Goal: Transaction & Acquisition: Purchase product/service

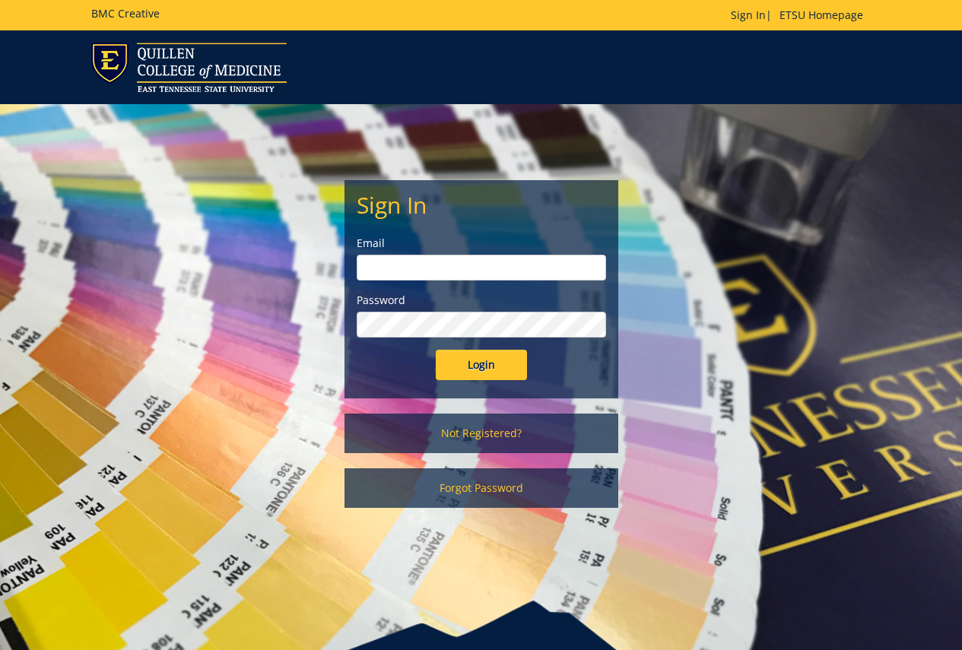
type input "[PERSON_NAME][EMAIL_ADDRESS][DOMAIN_NAME]"
click at [494, 356] on input "Login" at bounding box center [481, 365] width 91 height 30
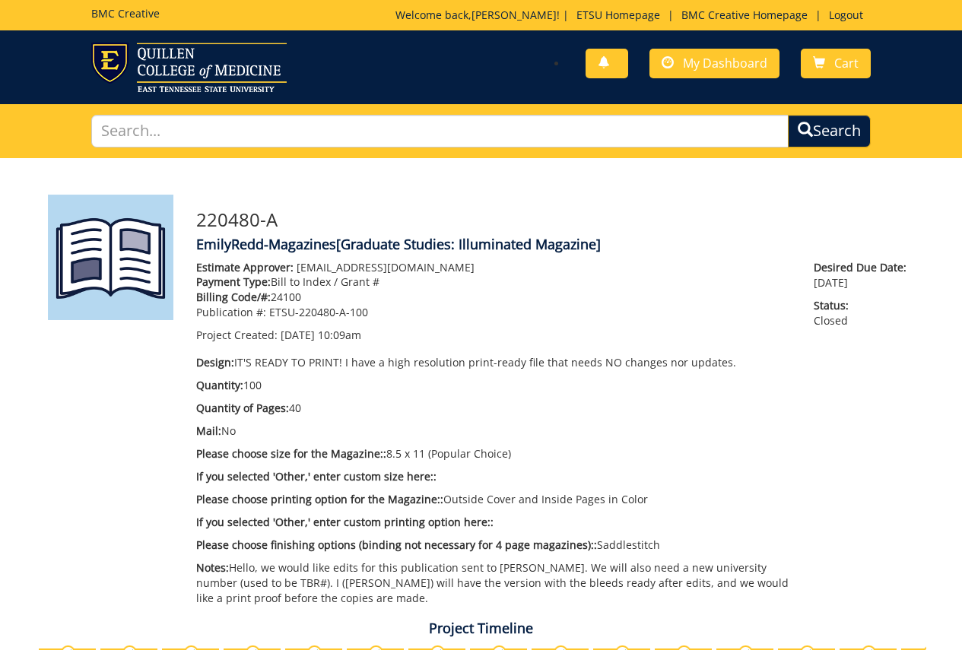
scroll to position [1853, 0]
click at [700, 72] on link "My Dashboard" at bounding box center [714, 64] width 130 height 30
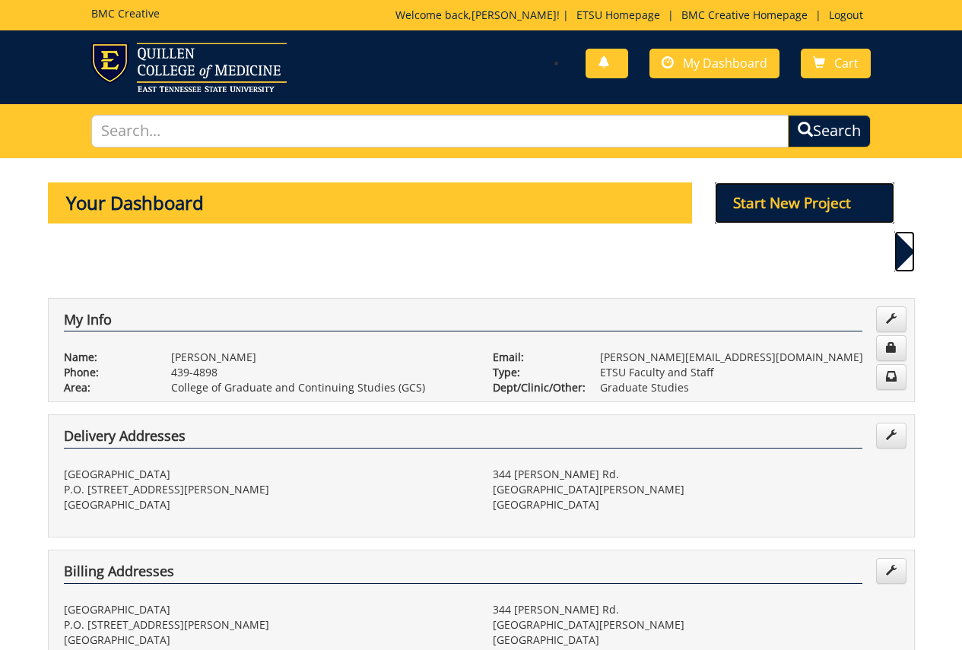
click at [755, 205] on p "Start New Project" at bounding box center [804, 203] width 179 height 41
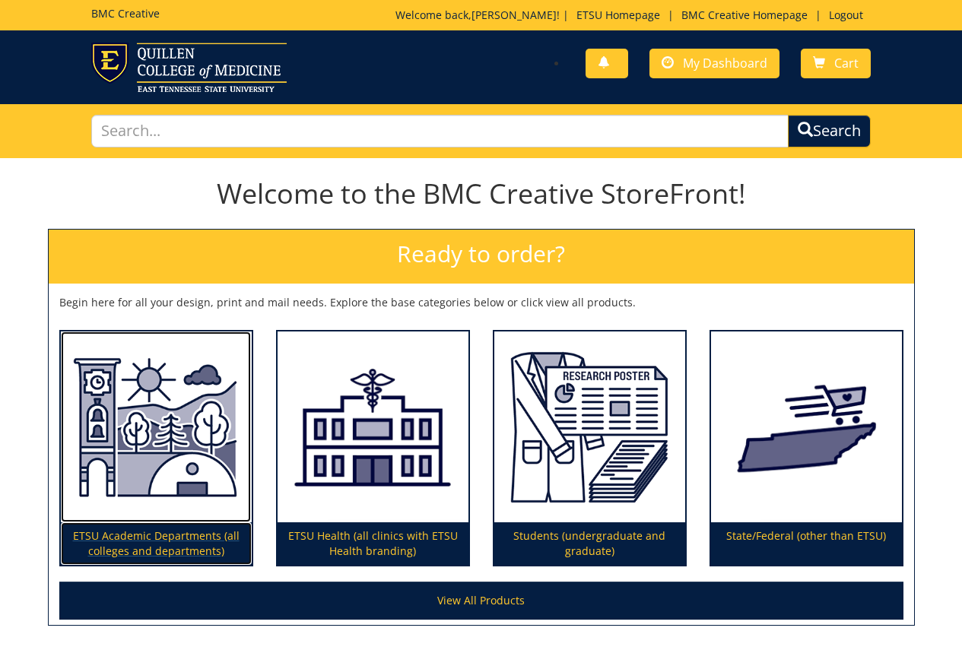
click at [154, 458] on img at bounding box center [156, 428] width 191 height 192
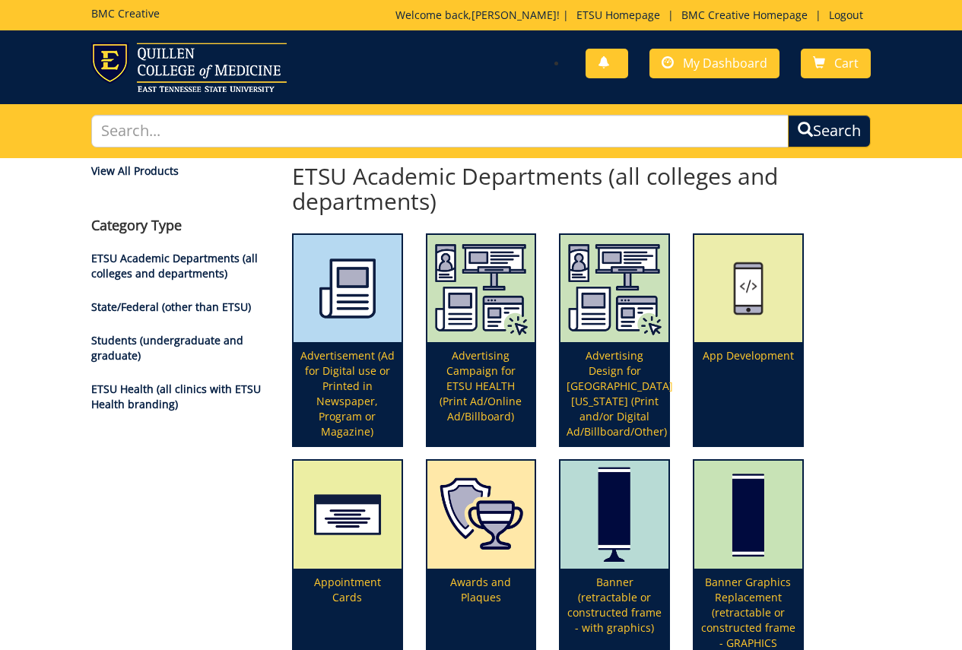
scroll to position [1283, 0]
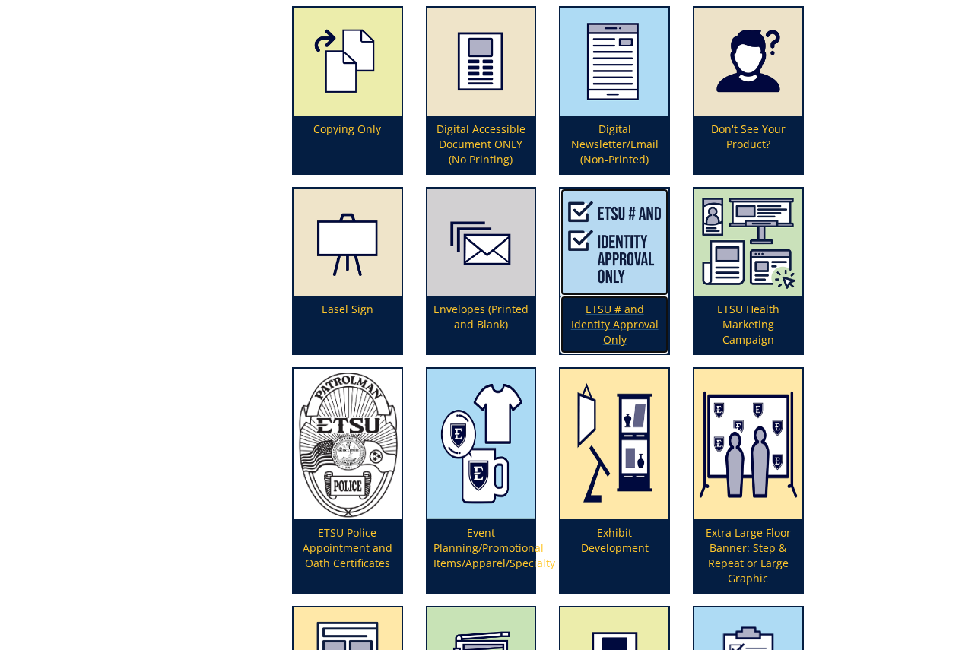
click at [622, 275] on img at bounding box center [615, 243] width 108 height 108
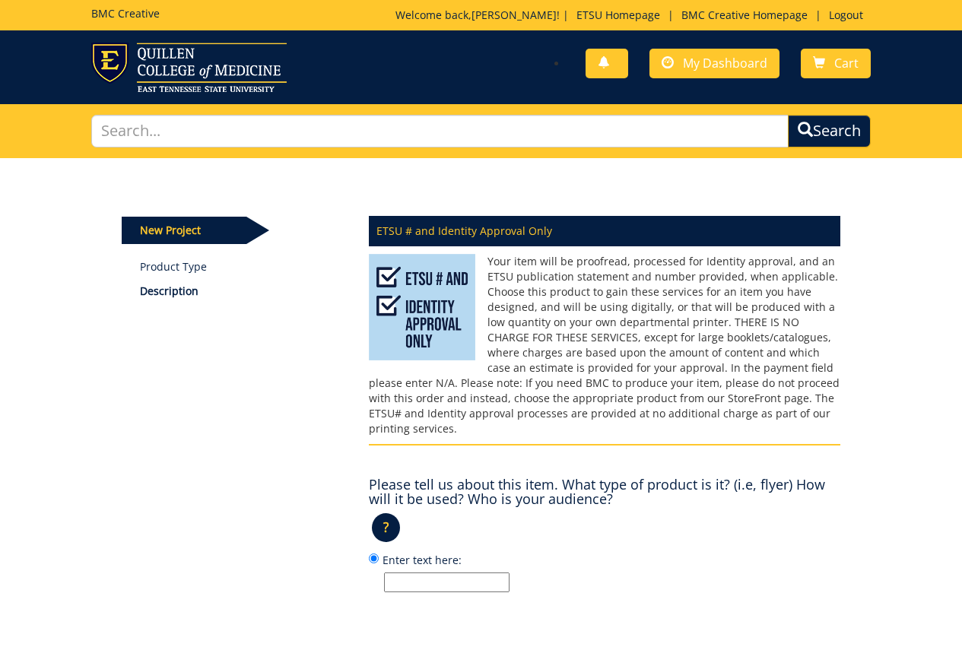
click at [474, 573] on input "Enter text here:" at bounding box center [446, 583] width 125 height 20
type input "P"
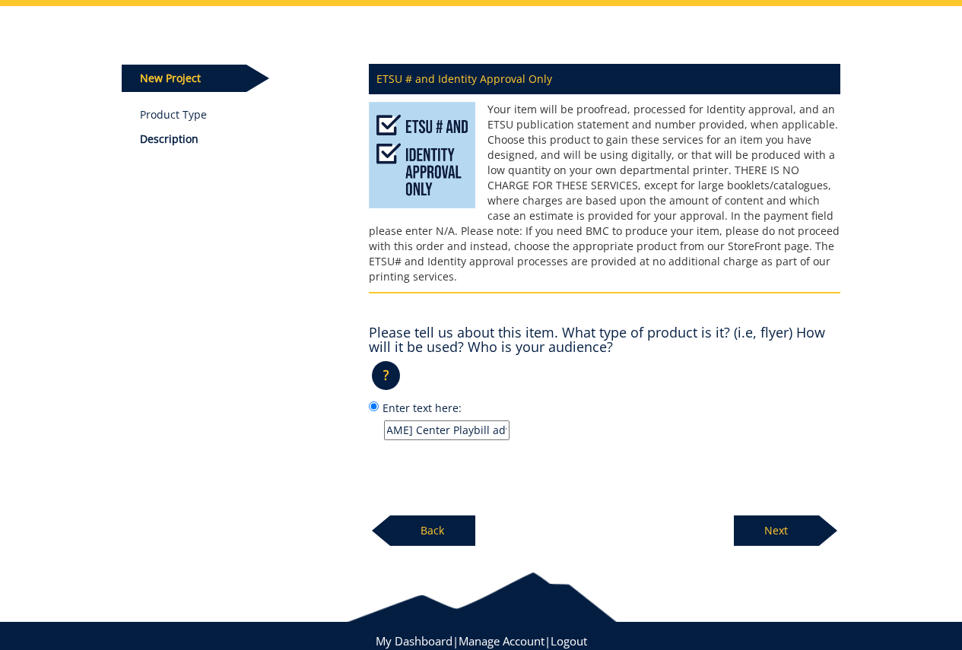
type input "[PERSON_NAME] Center Playbill advertisement"
click at [794, 516] on p "Next" at bounding box center [776, 531] width 85 height 30
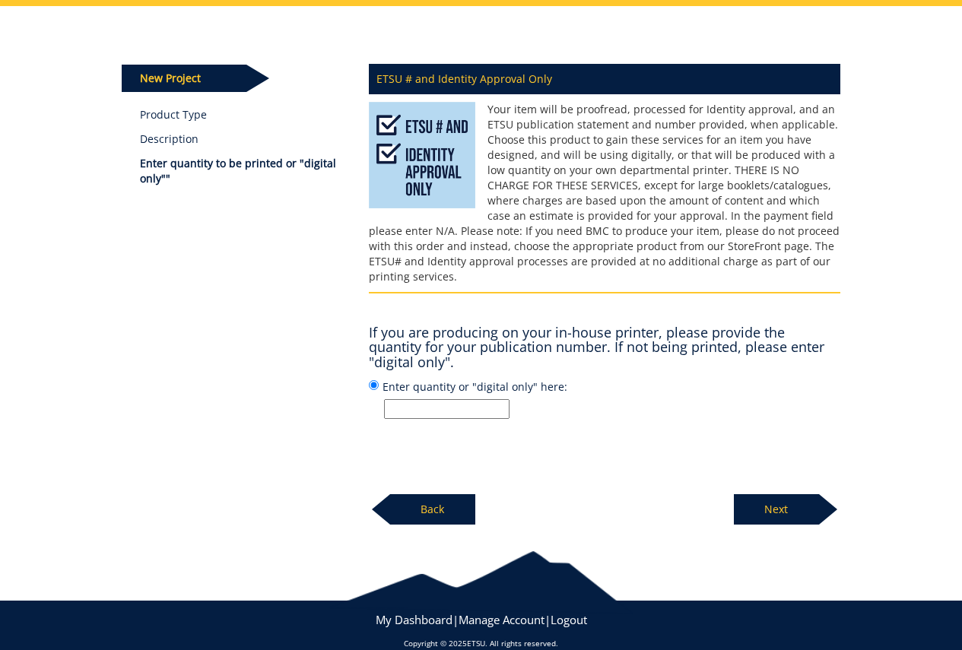
click at [497, 402] on input "Enter quantity or "digital only" here:" at bounding box center [446, 409] width 125 height 20
type input "digital only"
click at [754, 494] on p "Next" at bounding box center [776, 509] width 85 height 30
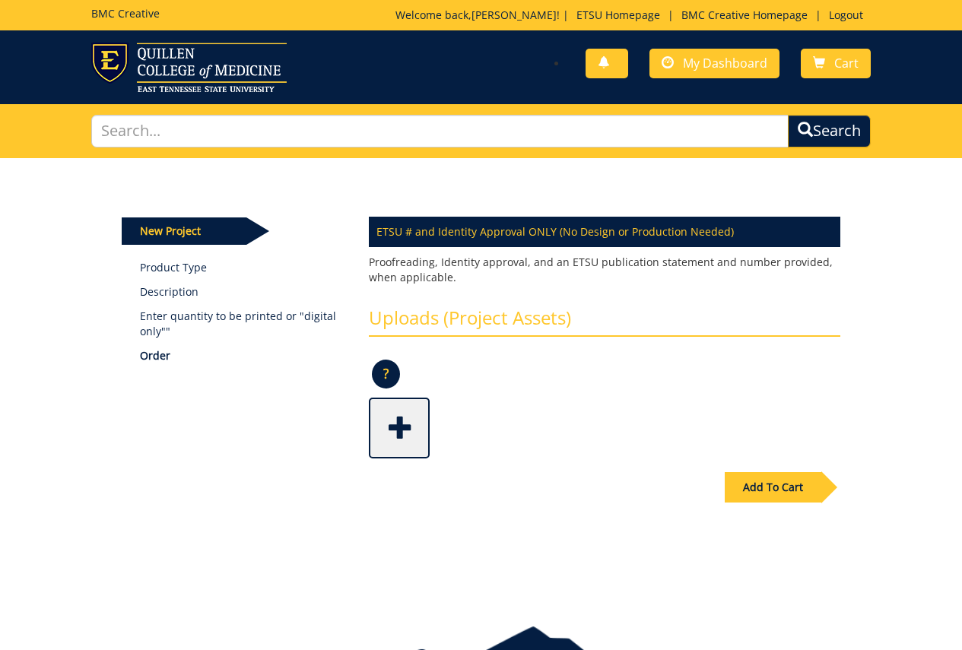
click at [392, 427] on span at bounding box center [400, 426] width 61 height 53
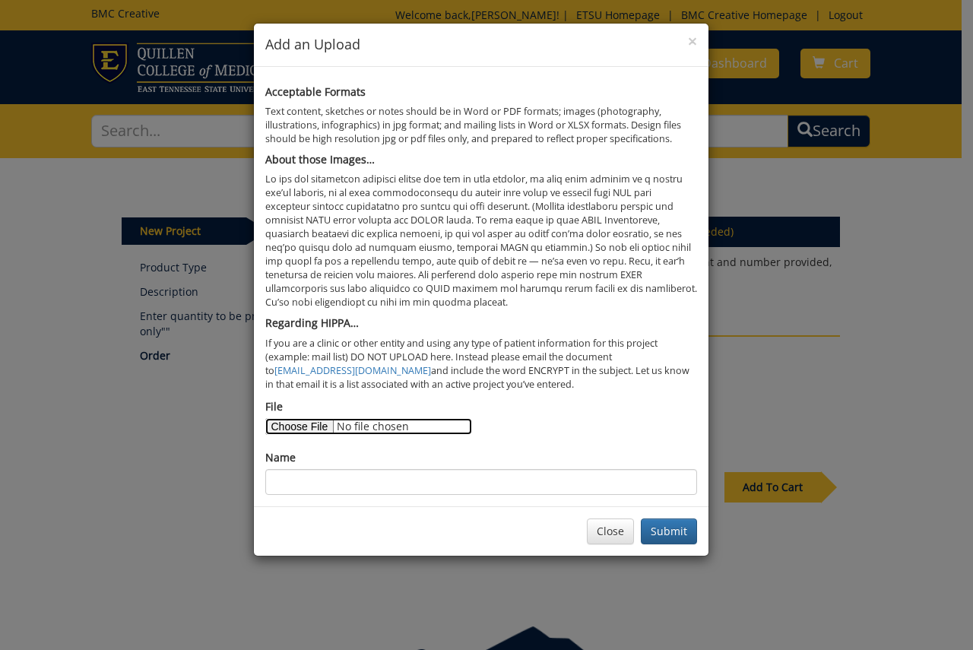
click at [316, 427] on input "File" at bounding box center [368, 426] width 207 height 17
type input "C:\fakepath\Playbill Advertisement 2025.pdf"
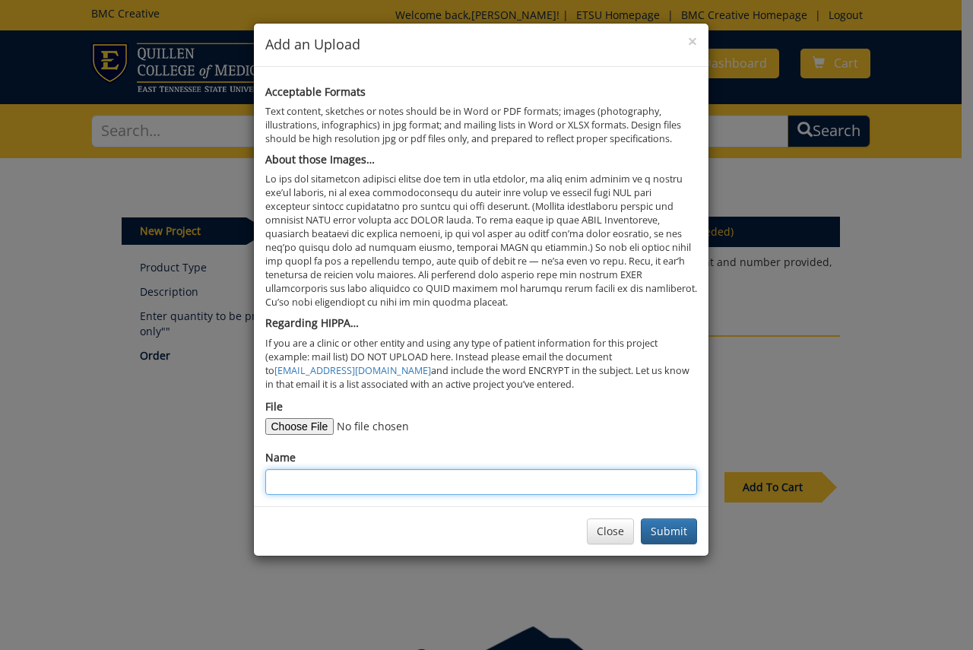
click at [514, 486] on input "Name" at bounding box center [481, 482] width 432 height 26
type input "Playbill Advertisement 2025"
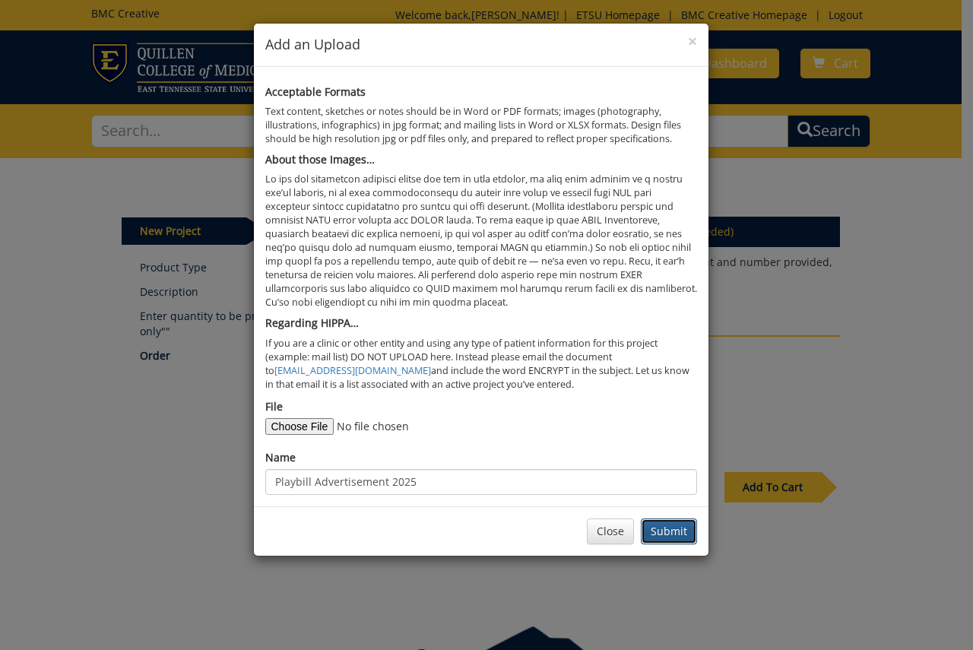
click at [662, 526] on button "Submit" at bounding box center [669, 532] width 56 height 26
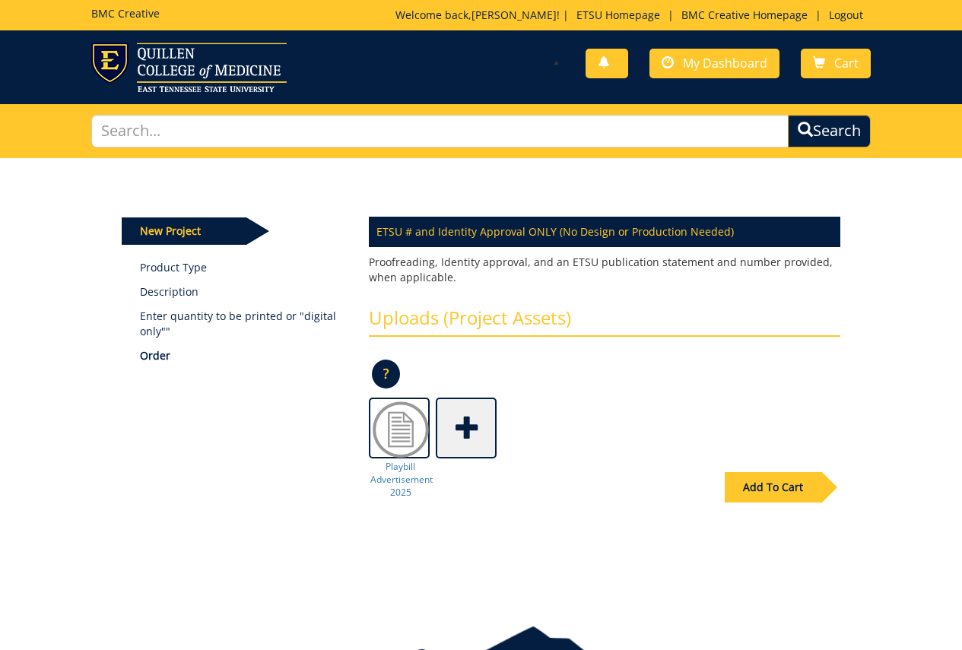
click at [762, 493] on div "Add To Cart" at bounding box center [773, 487] width 97 height 30
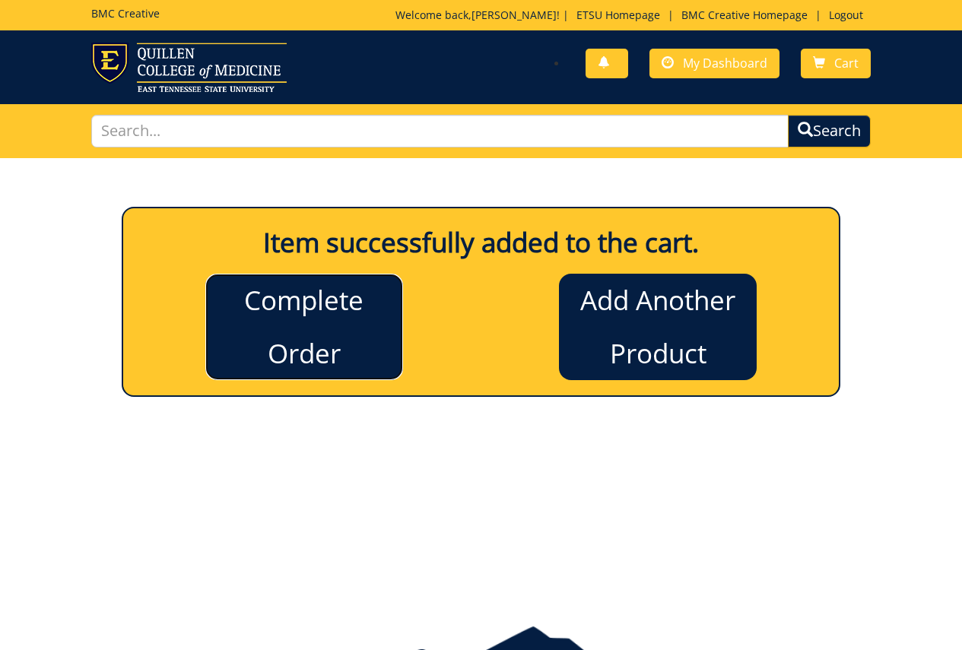
click at [345, 325] on link "Complete Order" at bounding box center [304, 327] width 198 height 106
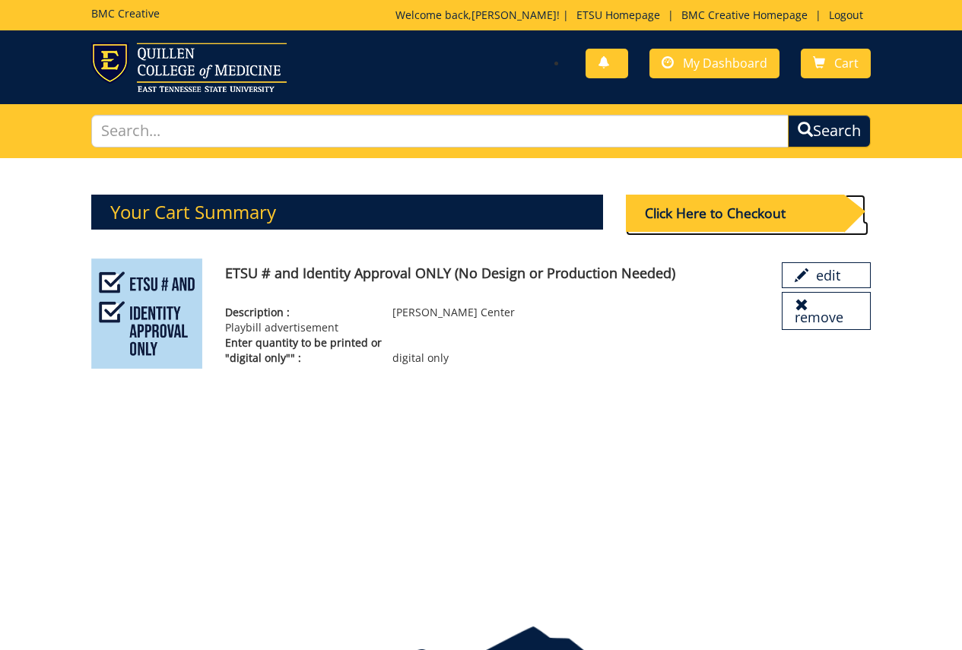
click at [740, 219] on div "Click Here to Checkout" at bounding box center [735, 213] width 218 height 37
click at [779, 218] on div "Click Here to Checkout" at bounding box center [735, 213] width 218 height 37
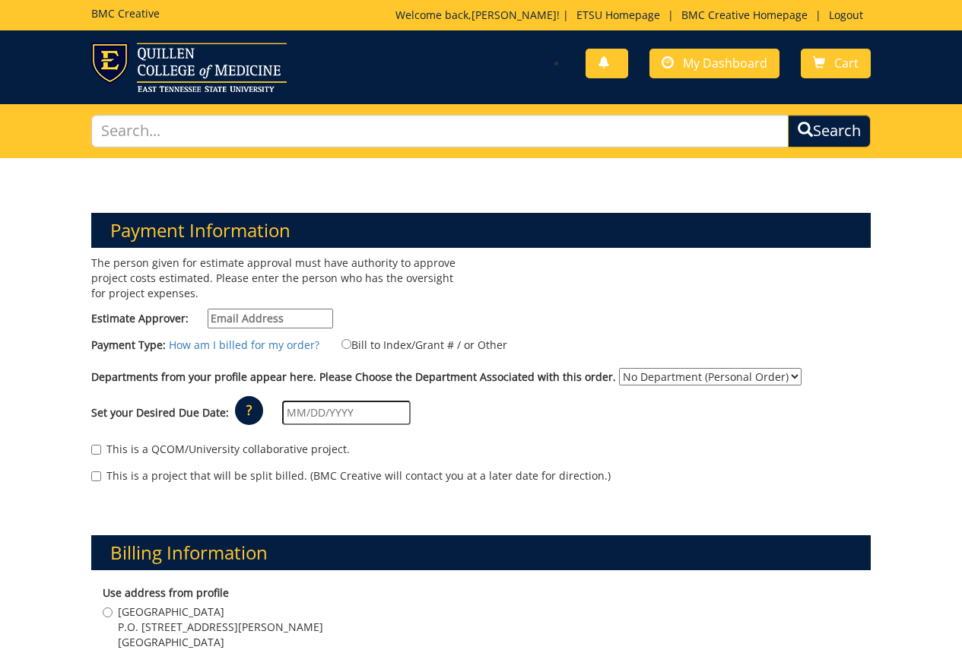
click at [298, 314] on input "Estimate Approver:" at bounding box center [270, 319] width 125 height 20
type input "[EMAIL_ADDRESS][DOMAIN_NAME]"
click at [341, 346] on input "Bill to Index/Grant # / or Other" at bounding box center [346, 344] width 10 height 10
radio input "true"
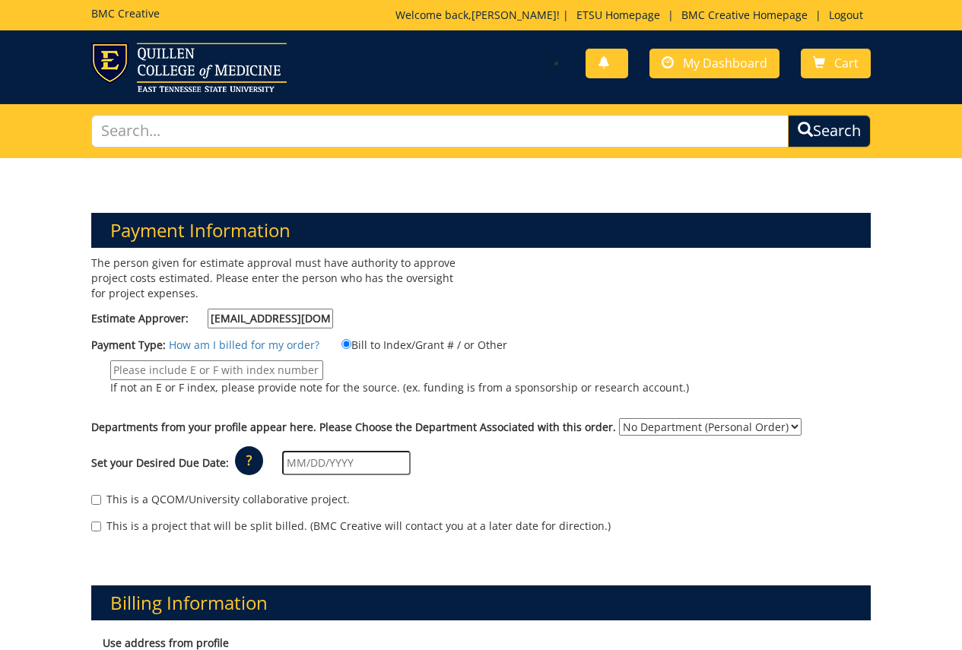
click at [292, 366] on input "If not an E or F index, please provide note for the source. (ex. funding is fro…" at bounding box center [216, 370] width 213 height 20
type input "24100"
click at [660, 424] on select "No Department (Personal Order) Graduate Studies" at bounding box center [710, 426] width 183 height 17
select select "88"
click at [619, 418] on select "No Department (Personal Order) Graduate Studies" at bounding box center [710, 426] width 183 height 17
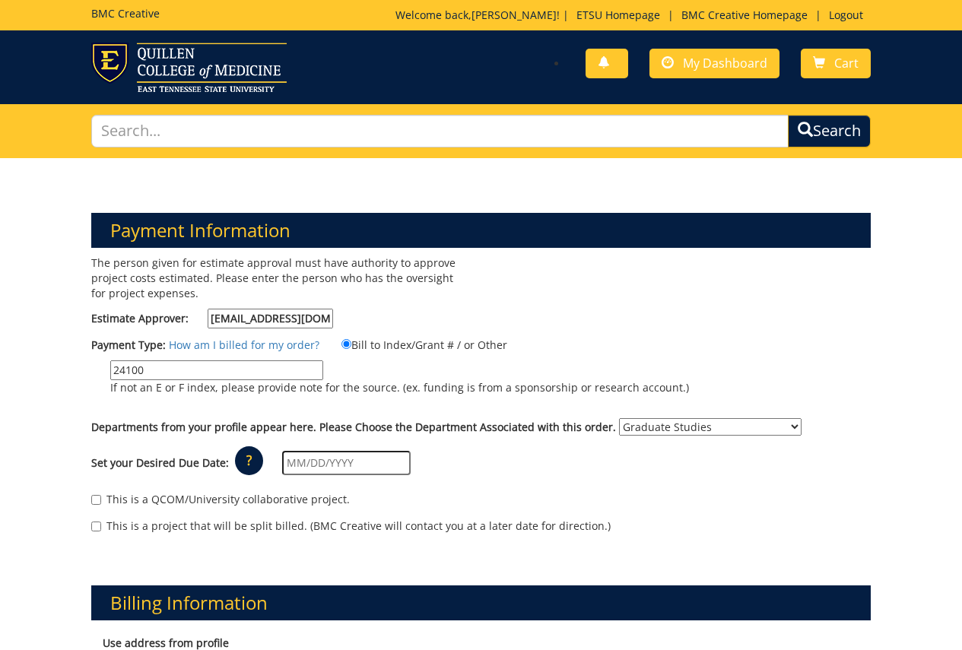
click at [373, 460] on input "text" at bounding box center [346, 463] width 129 height 24
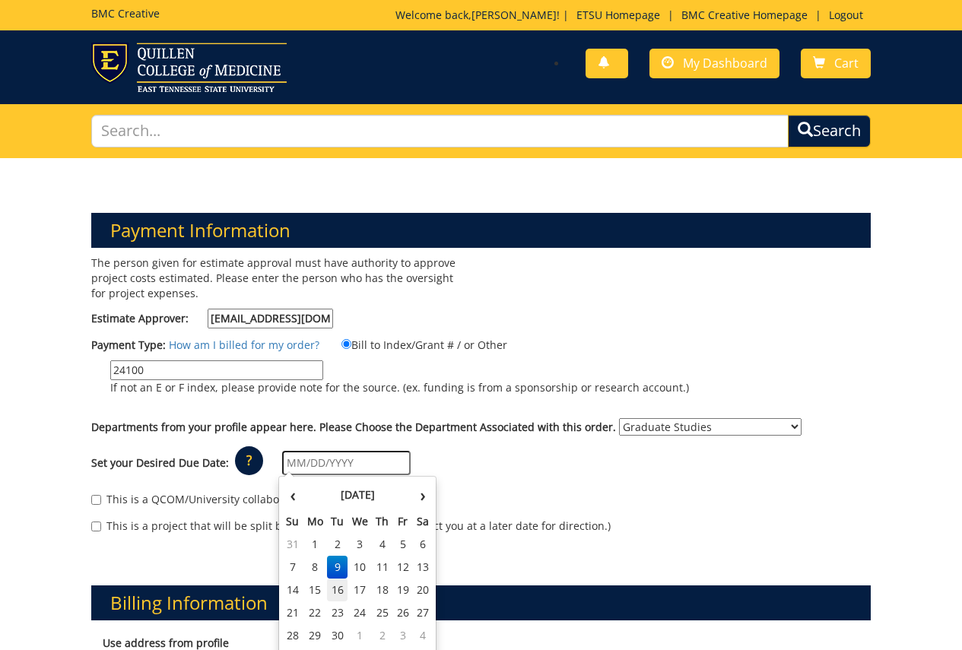
click at [338, 585] on td "16" at bounding box center [337, 590] width 21 height 23
type input "[DATE]"
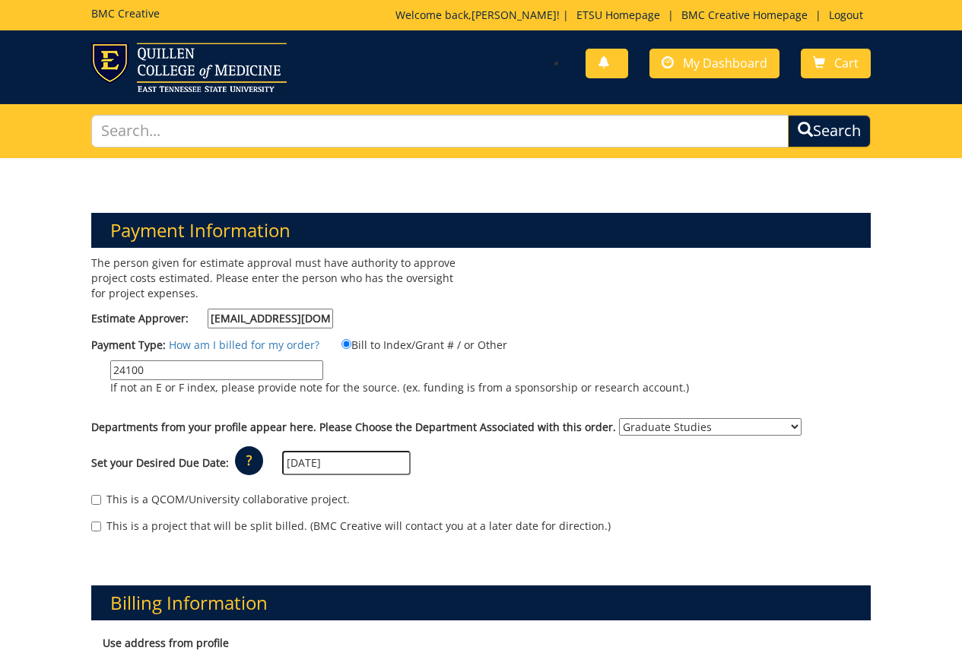
scroll to position [228, 0]
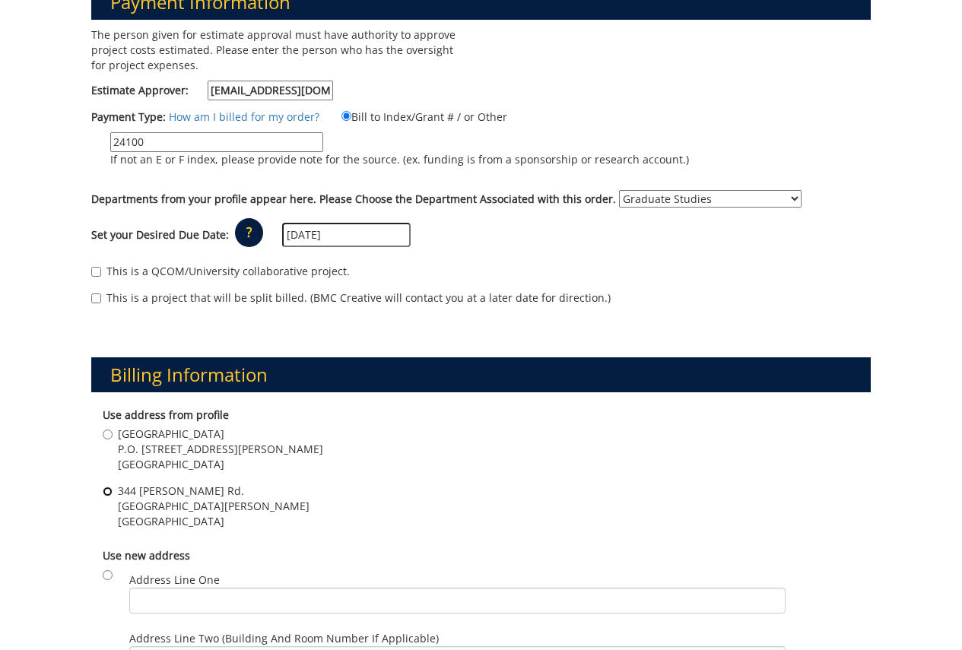
click at [108, 494] on input "344 J L Seehorn Jr. Rd. ETSU Sherrod Library, Suite 350 Johnson City , TN 37614" at bounding box center [108, 492] width 10 height 10
radio input "true"
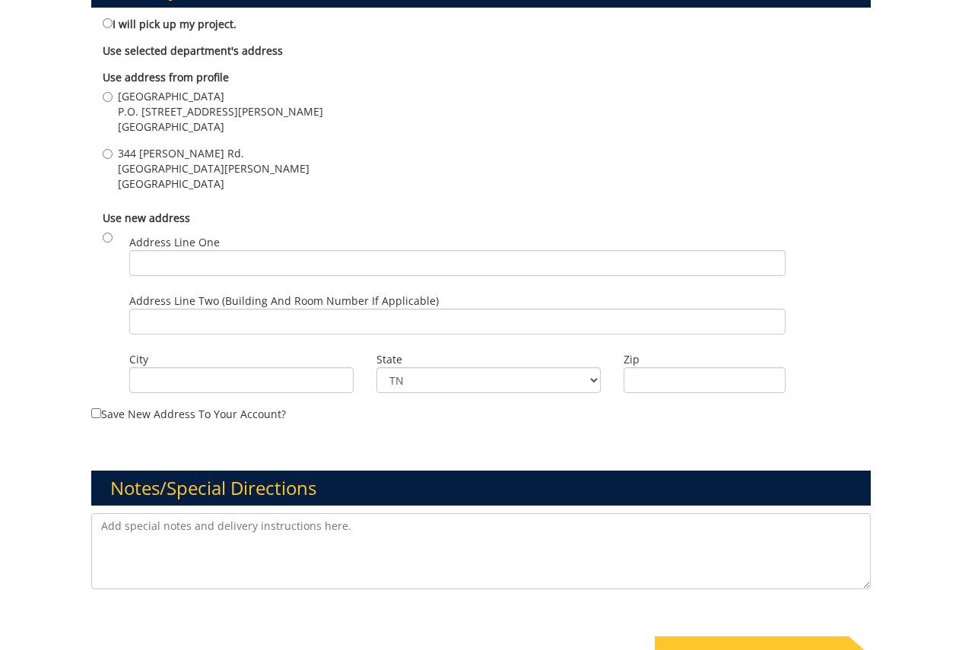
scroll to position [1293, 0]
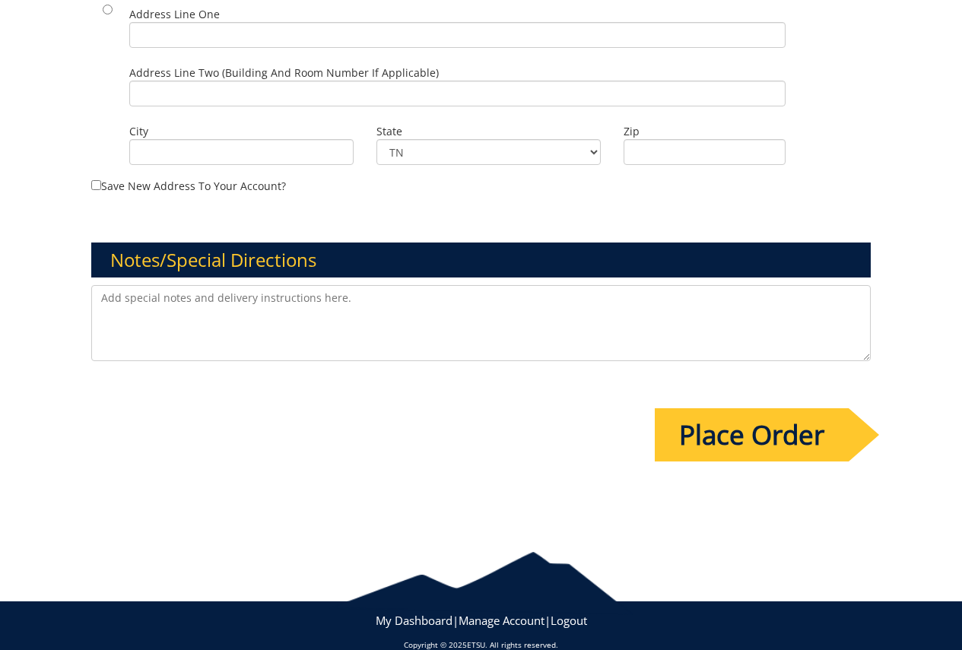
click at [789, 427] on input "Place Order" at bounding box center [752, 434] width 194 height 53
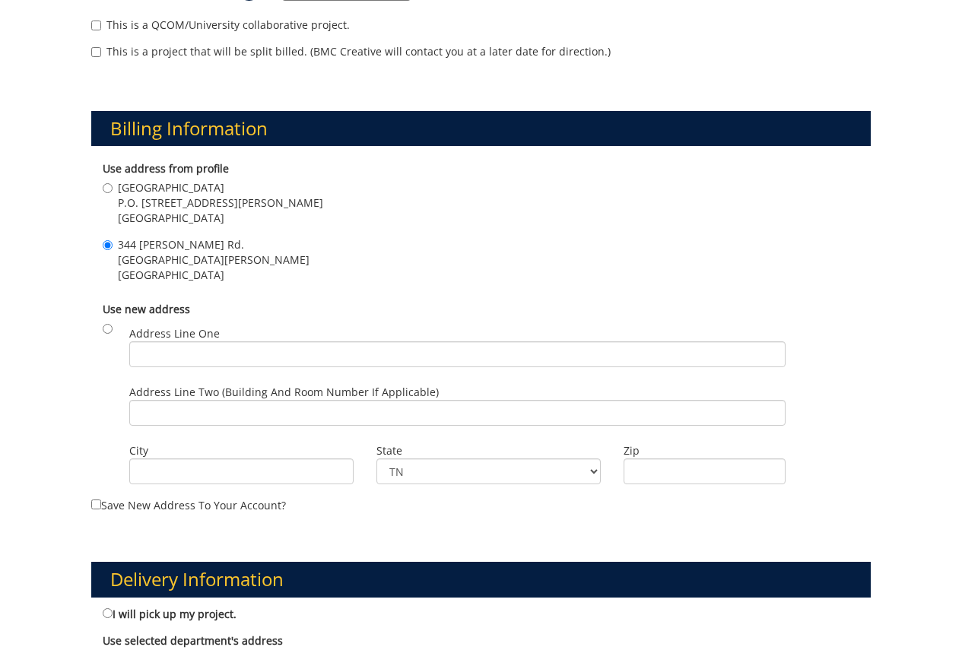
scroll to position [761, 0]
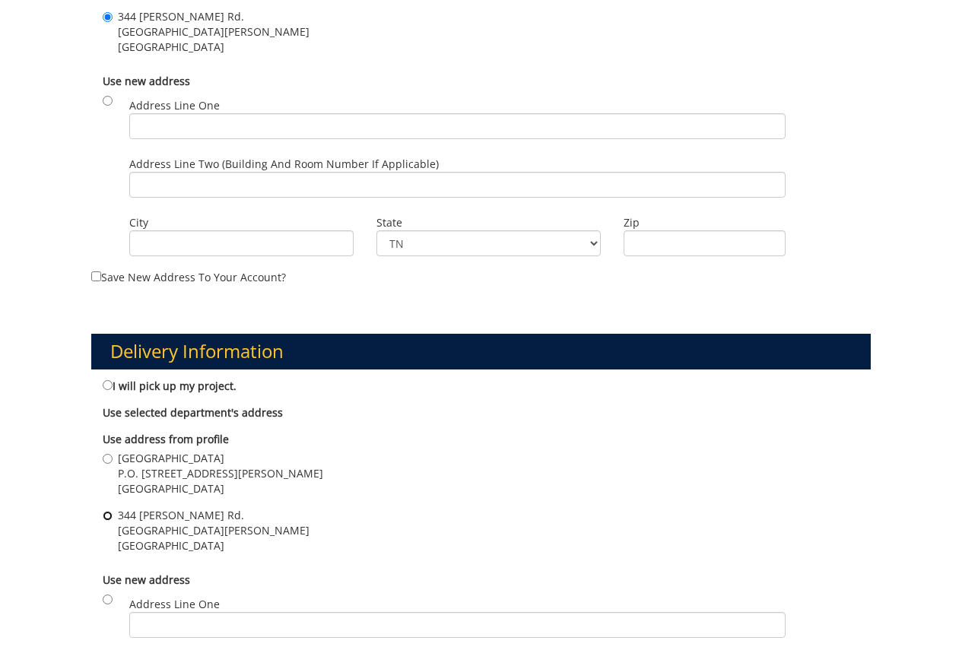
click at [108, 514] on input "344 J L Seehorn Jr. Rd. ETSU Sherrod Library, Suite 350 Johnson City , TN 37614" at bounding box center [108, 516] width 10 height 10
radio input "true"
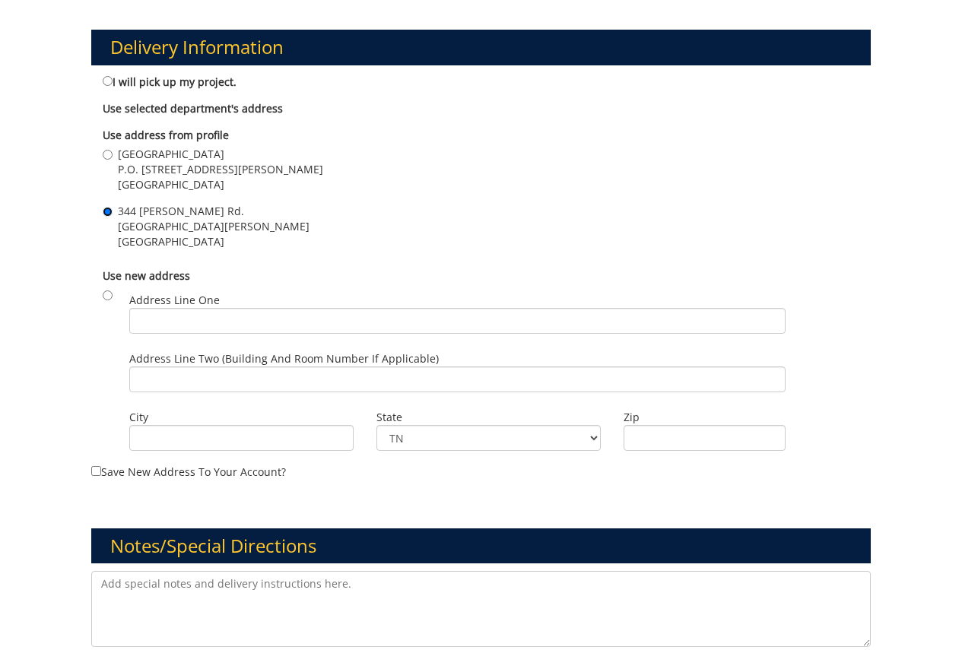
scroll to position [1369, 0]
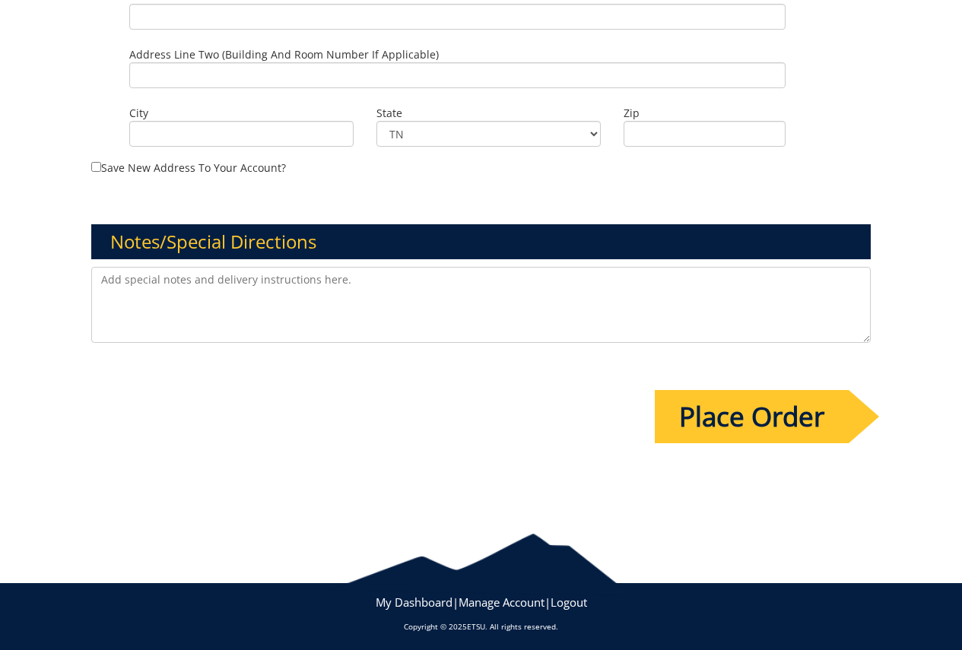
click at [723, 417] on input "Place Order" at bounding box center [752, 416] width 194 height 53
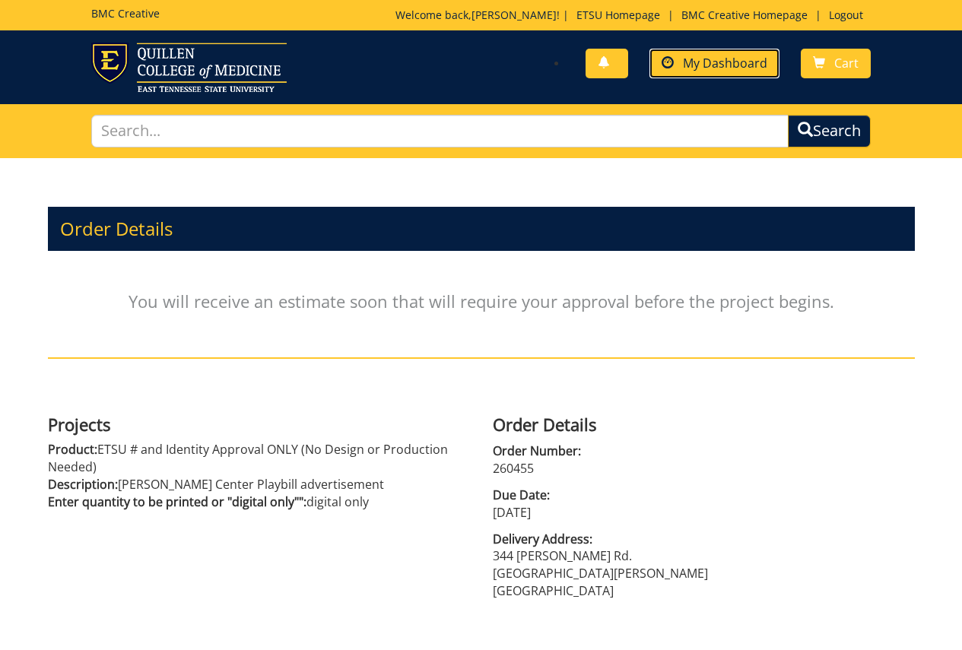
click at [739, 67] on span "My Dashboard" at bounding box center [725, 63] width 84 height 17
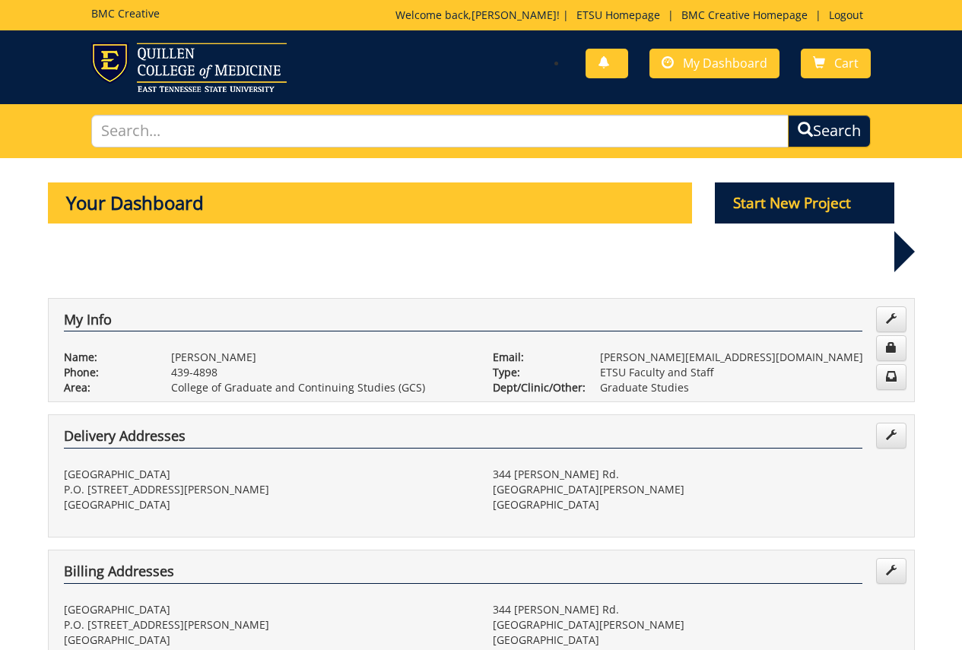
scroll to position [304, 0]
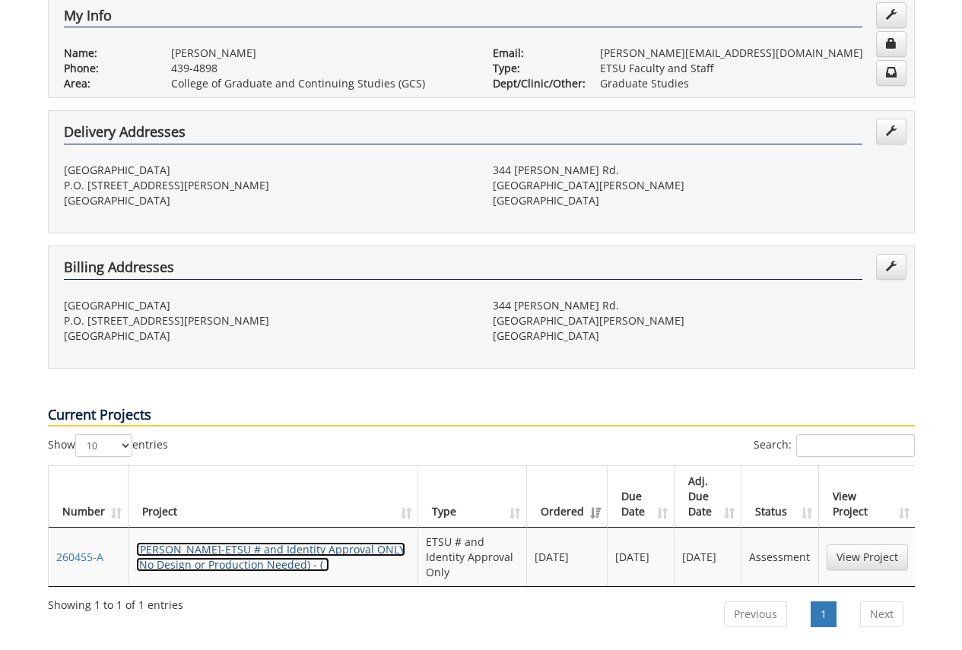
click at [237, 542] on link "EmilyRedd-ETSU # and Identity Approval ONLY (No Design or Production Needed) - …" at bounding box center [270, 557] width 269 height 30
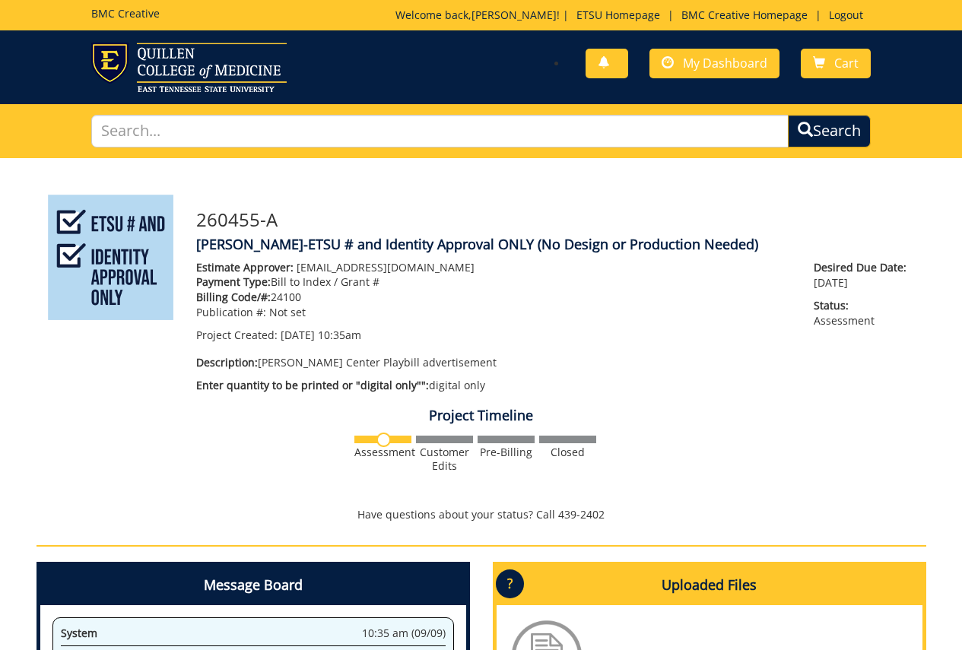
scroll to position [228, 0]
